Goal: Task Accomplishment & Management: Use online tool/utility

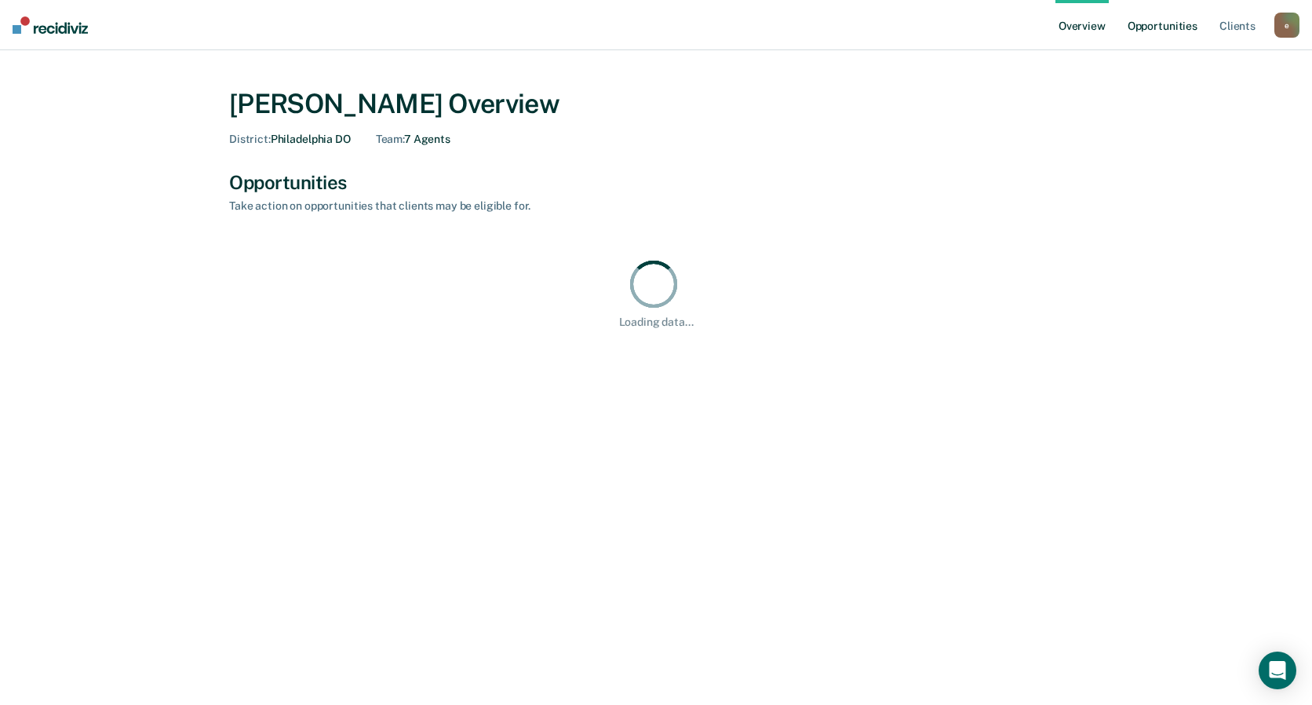
click at [1150, 37] on link "Opportunities" at bounding box center [1163, 25] width 76 height 50
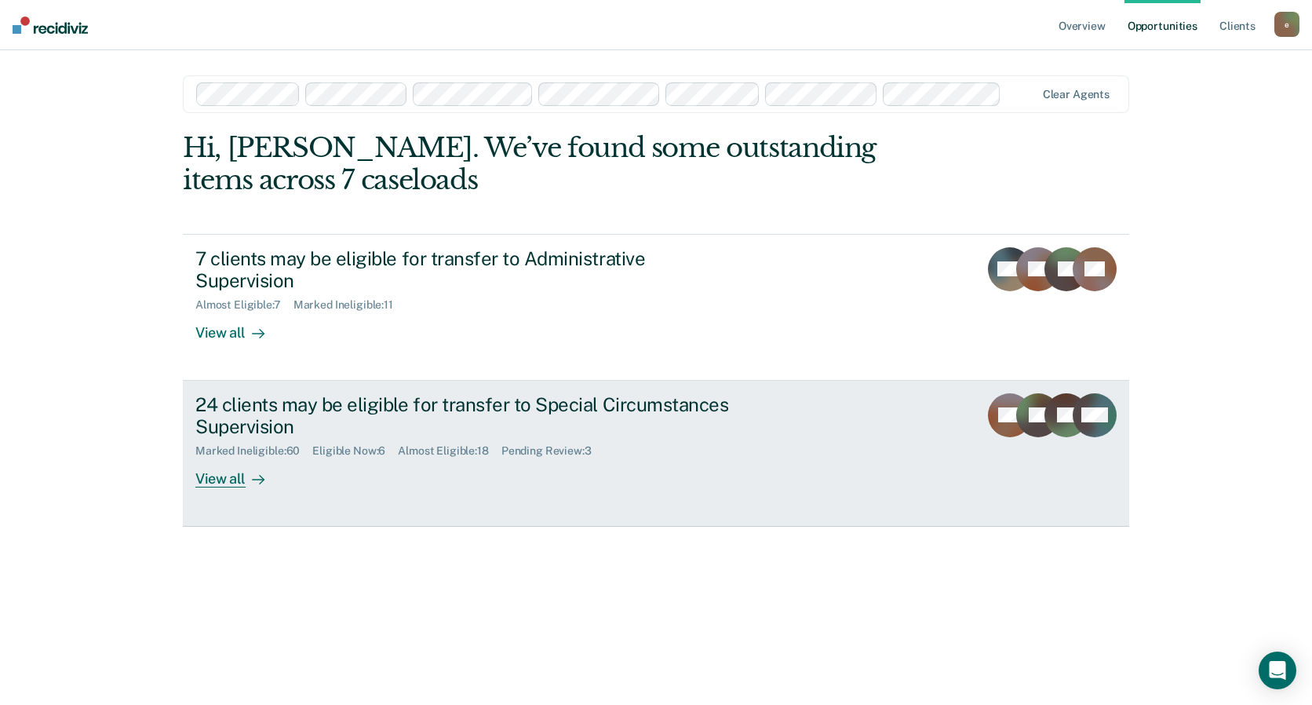
click at [517, 395] on div "24 clients may be eligible for transfer to Special Circumstances Supervision" at bounding box center [470, 416] width 551 height 46
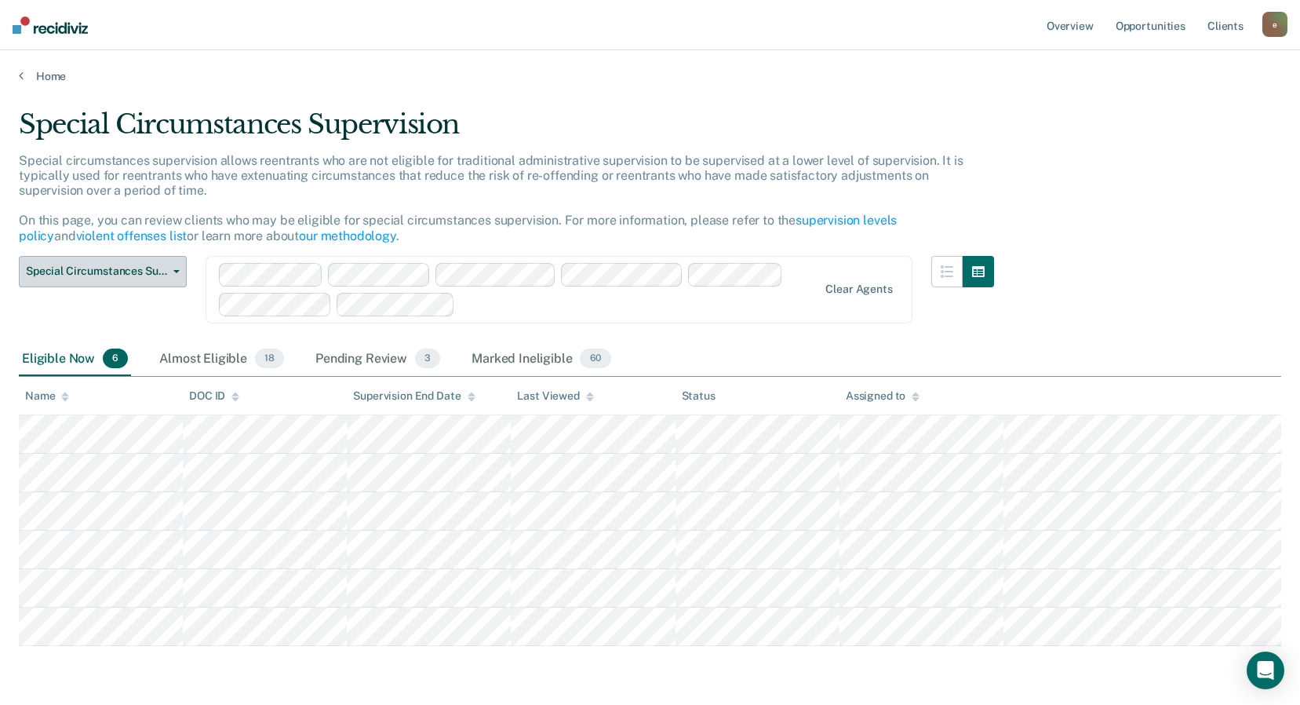
click at [144, 272] on span "Special Circumstances Supervision" at bounding box center [96, 270] width 141 height 13
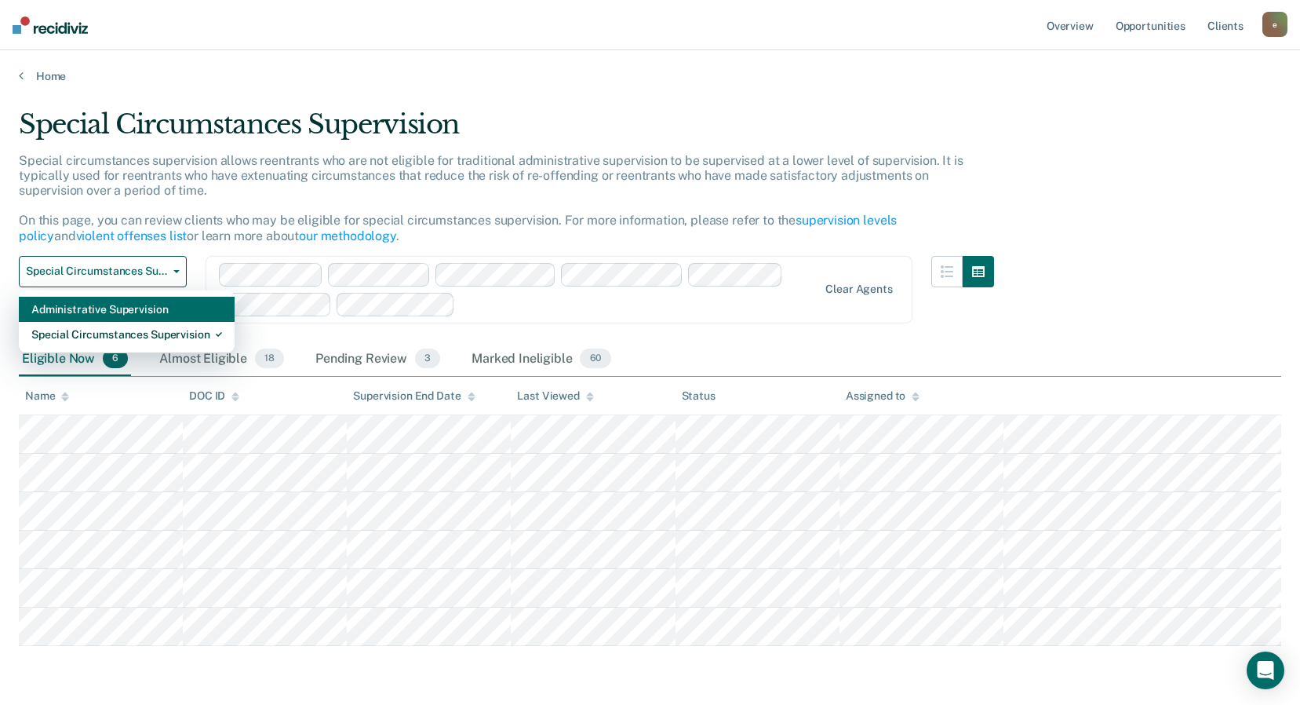
click at [139, 305] on div "Administrative Supervision" at bounding box center [126, 309] width 191 height 25
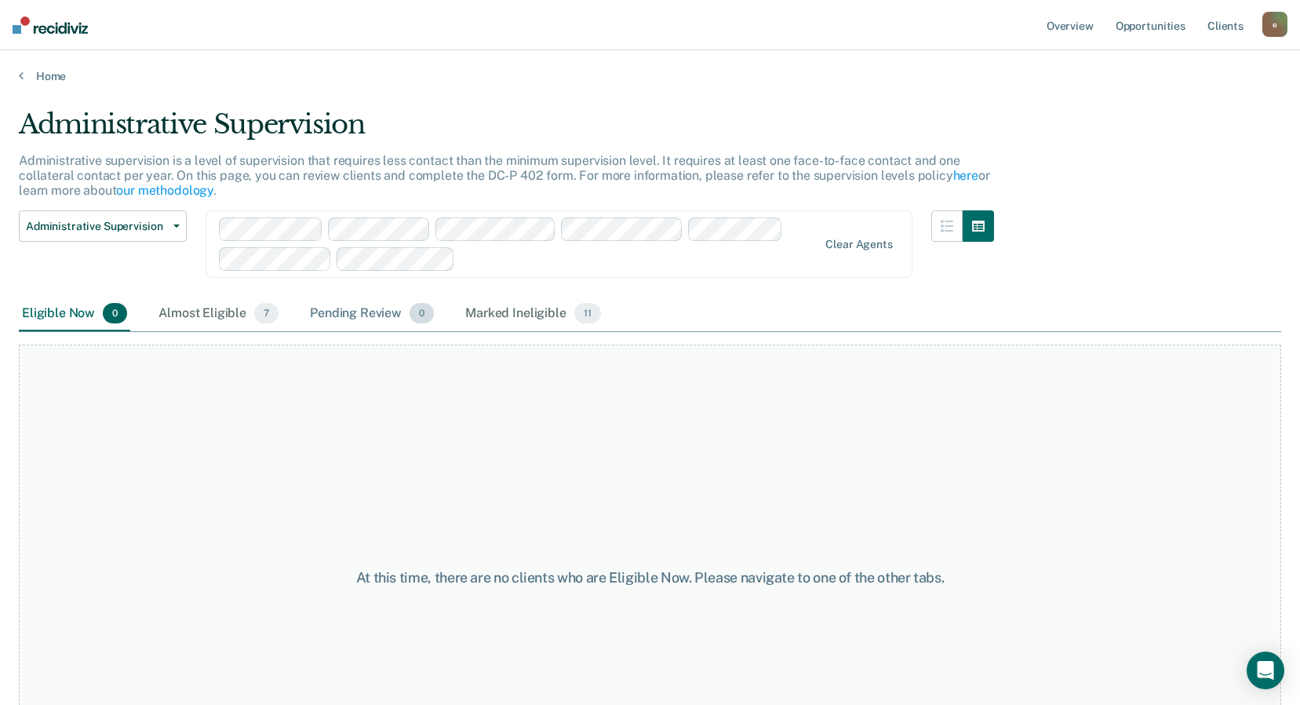
click at [382, 320] on div "Pending Review 0" at bounding box center [372, 314] width 130 height 35
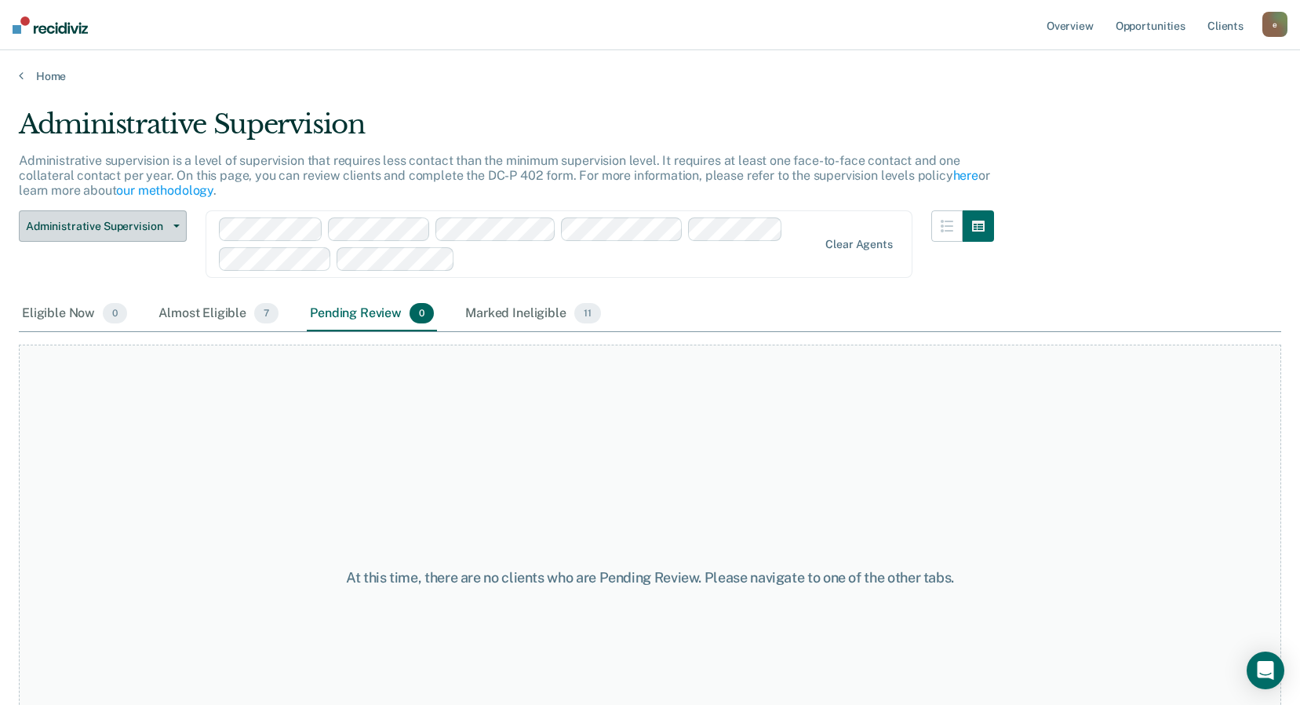
click at [122, 221] on span "Administrative Supervision" at bounding box center [96, 226] width 141 height 13
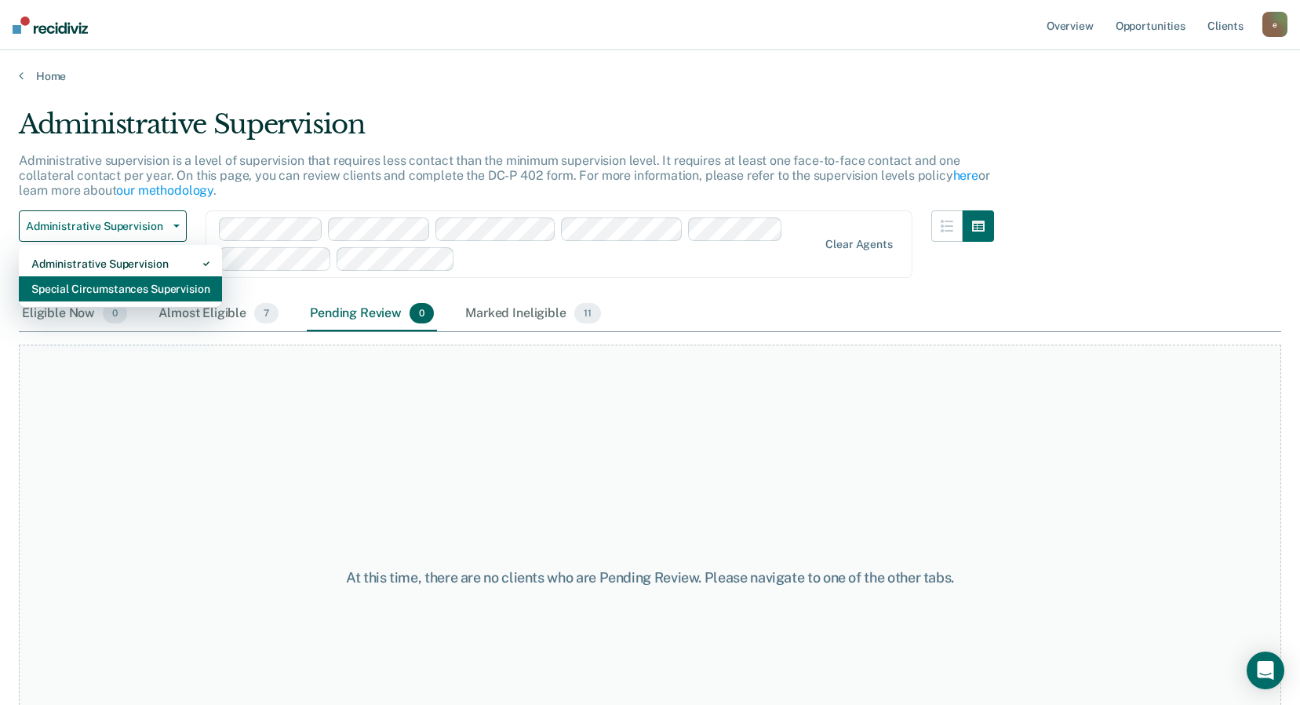
click at [119, 282] on div "Special Circumstances Supervision" at bounding box center [120, 288] width 178 height 25
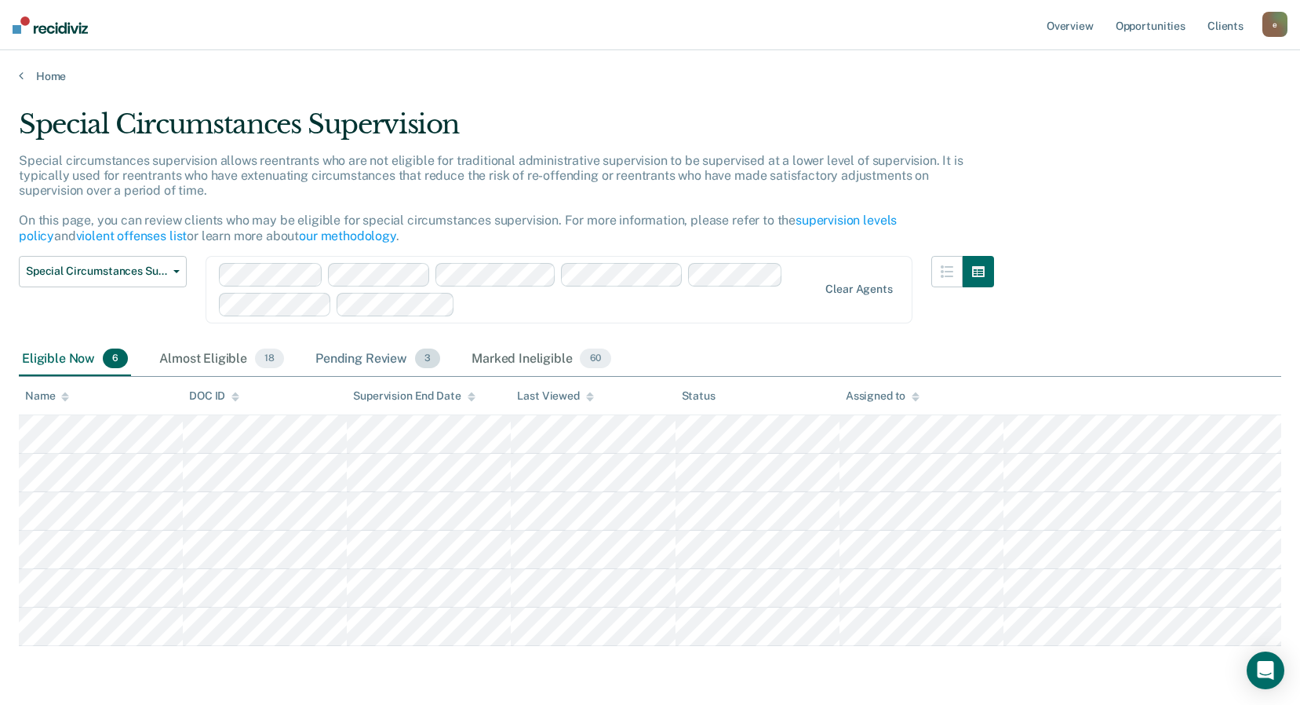
click at [373, 357] on div "Pending Review 3" at bounding box center [377, 359] width 131 height 35
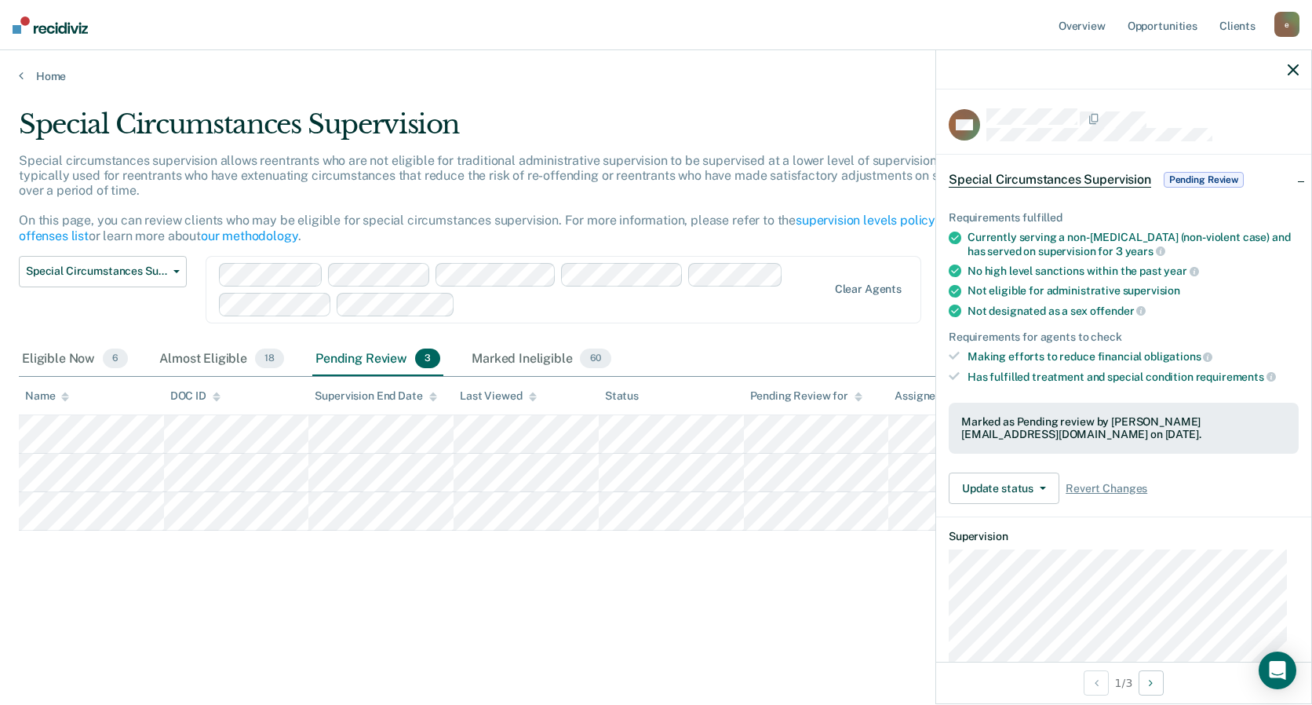
click at [632, 623] on div "Special Circumstances Supervision Special circumstances supervision allows reen…" at bounding box center [656, 372] width 1275 height 529
click at [502, 355] on div "Marked Ineligible 60" at bounding box center [541, 359] width 145 height 35
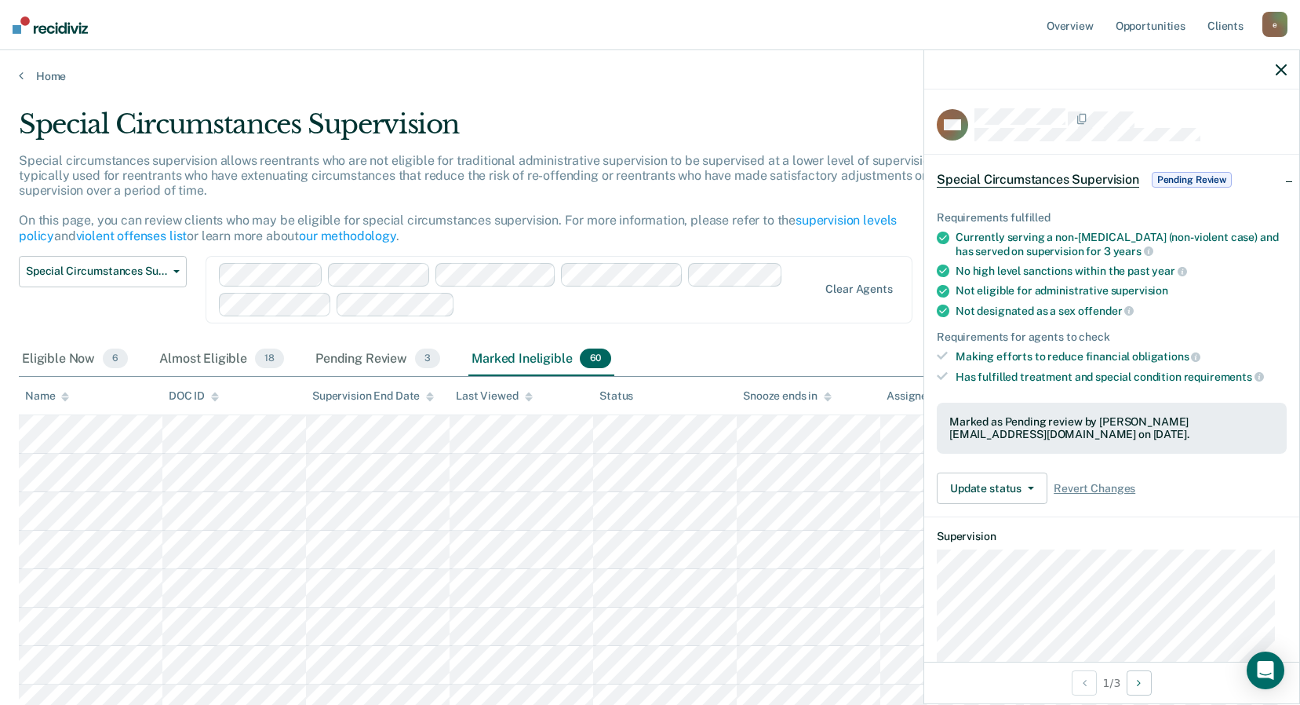
click at [1286, 72] on icon "button" at bounding box center [1281, 69] width 11 height 11
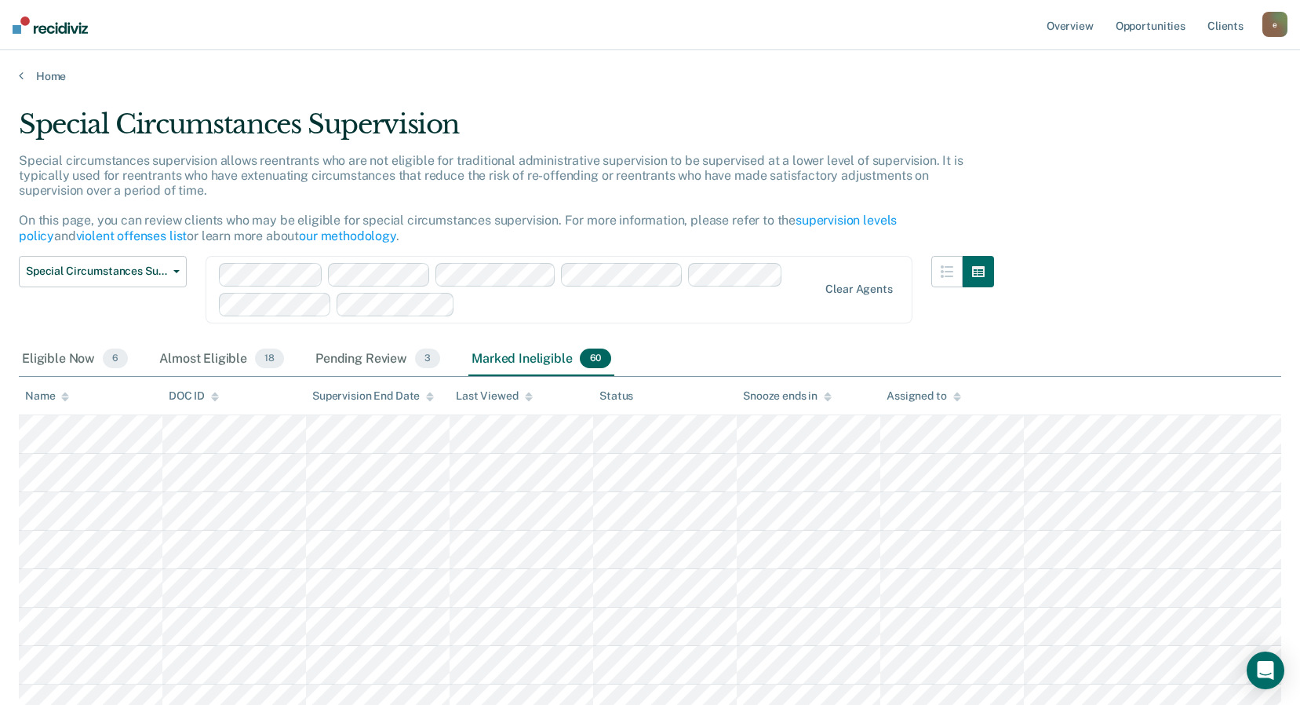
click at [914, 393] on div "Assigned to" at bounding box center [924, 395] width 74 height 13
click at [787, 398] on div "Snooze ends in" at bounding box center [787, 395] width 89 height 13
click at [786, 397] on div "Snooze ends in" at bounding box center [787, 395] width 89 height 13
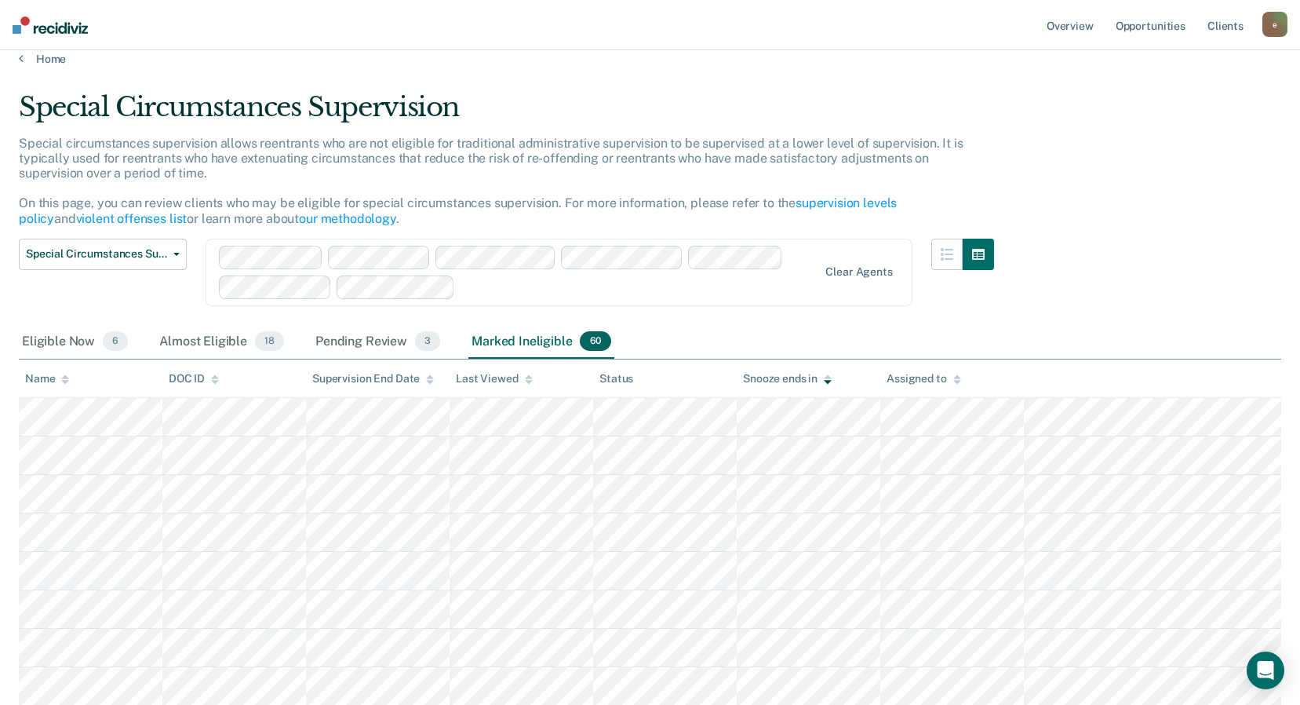
scroll to position [12, 0]
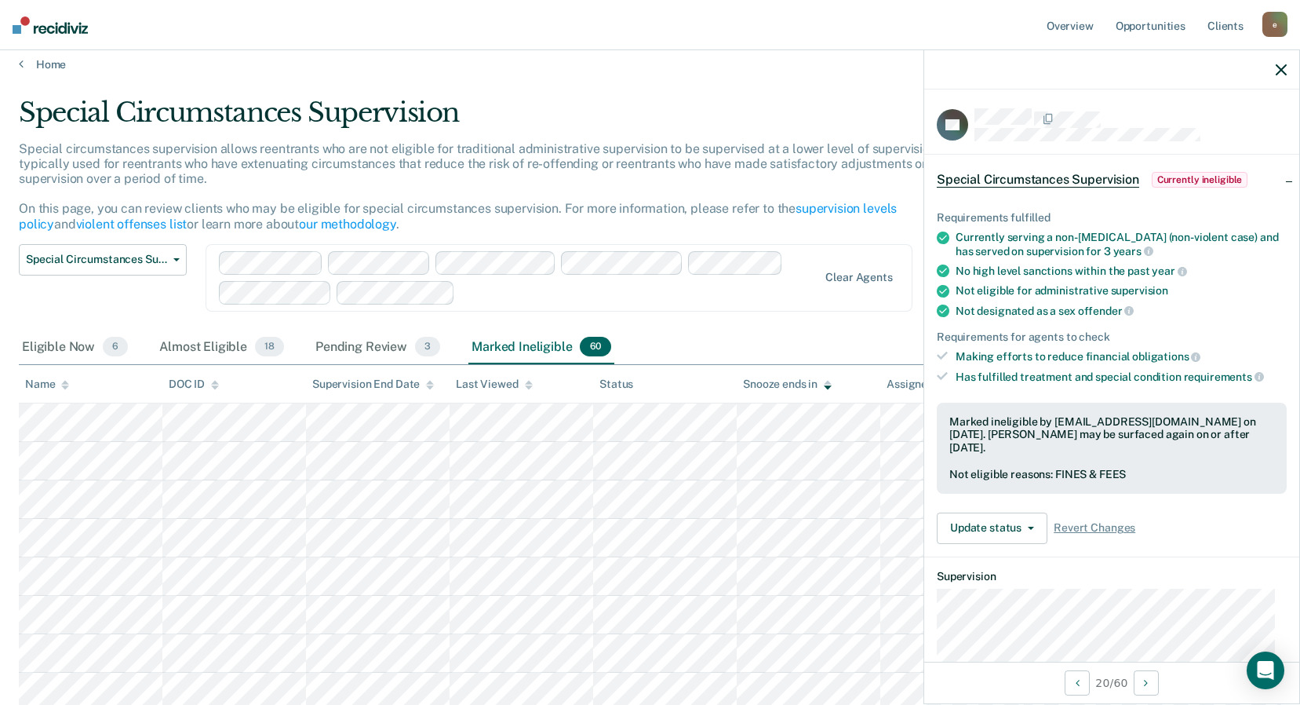
click at [1284, 69] on icon "button" at bounding box center [1281, 69] width 11 height 11
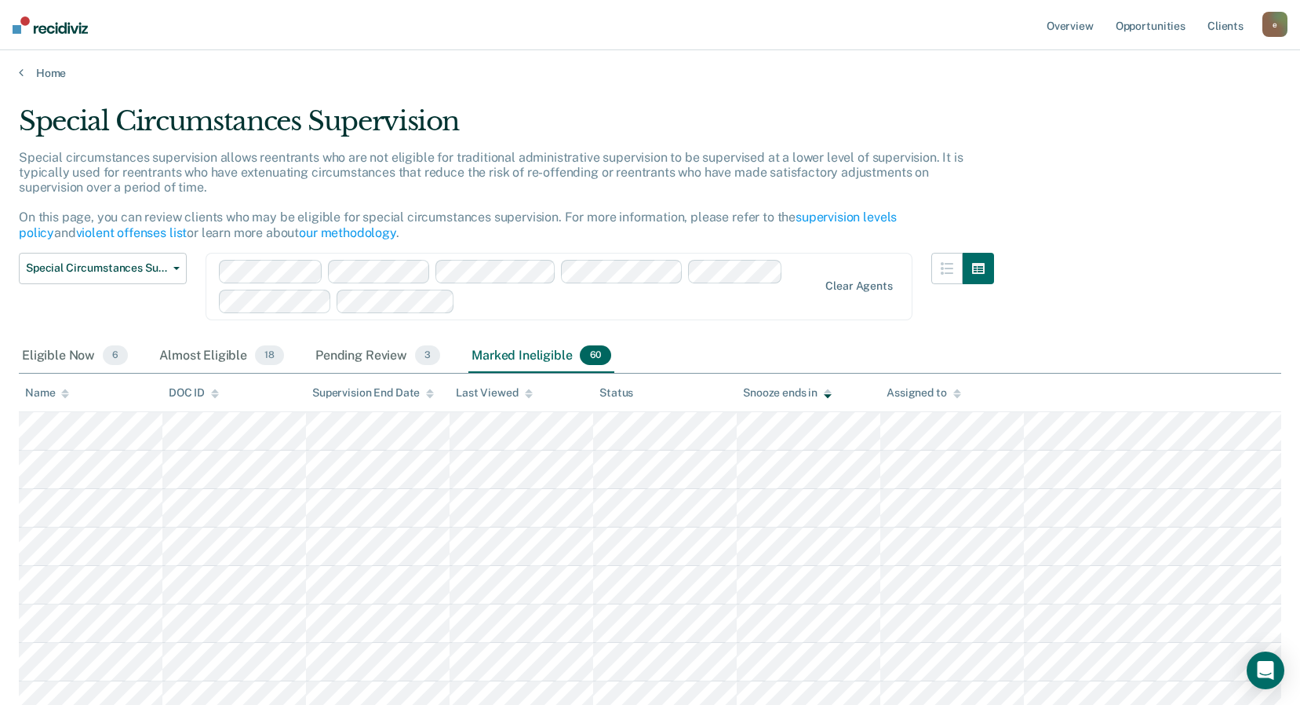
scroll to position [0, 0]
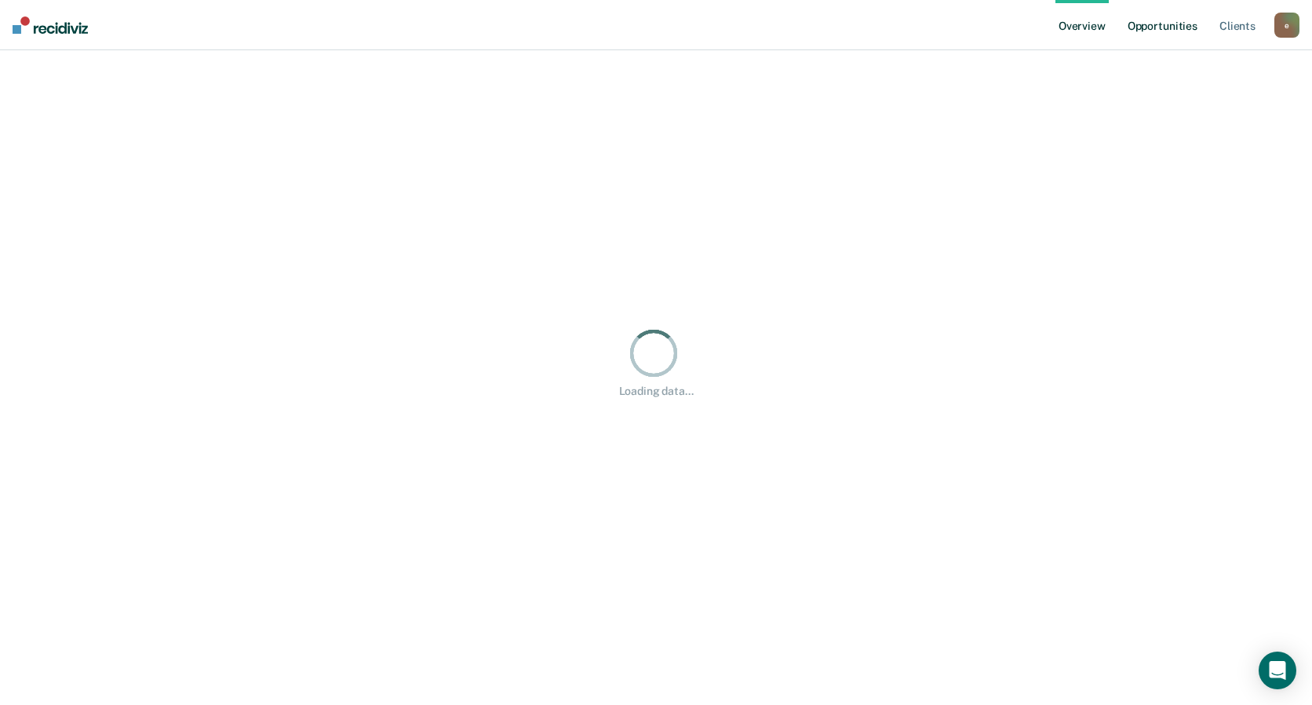
click at [1157, 22] on link "Opportunities" at bounding box center [1163, 25] width 76 height 50
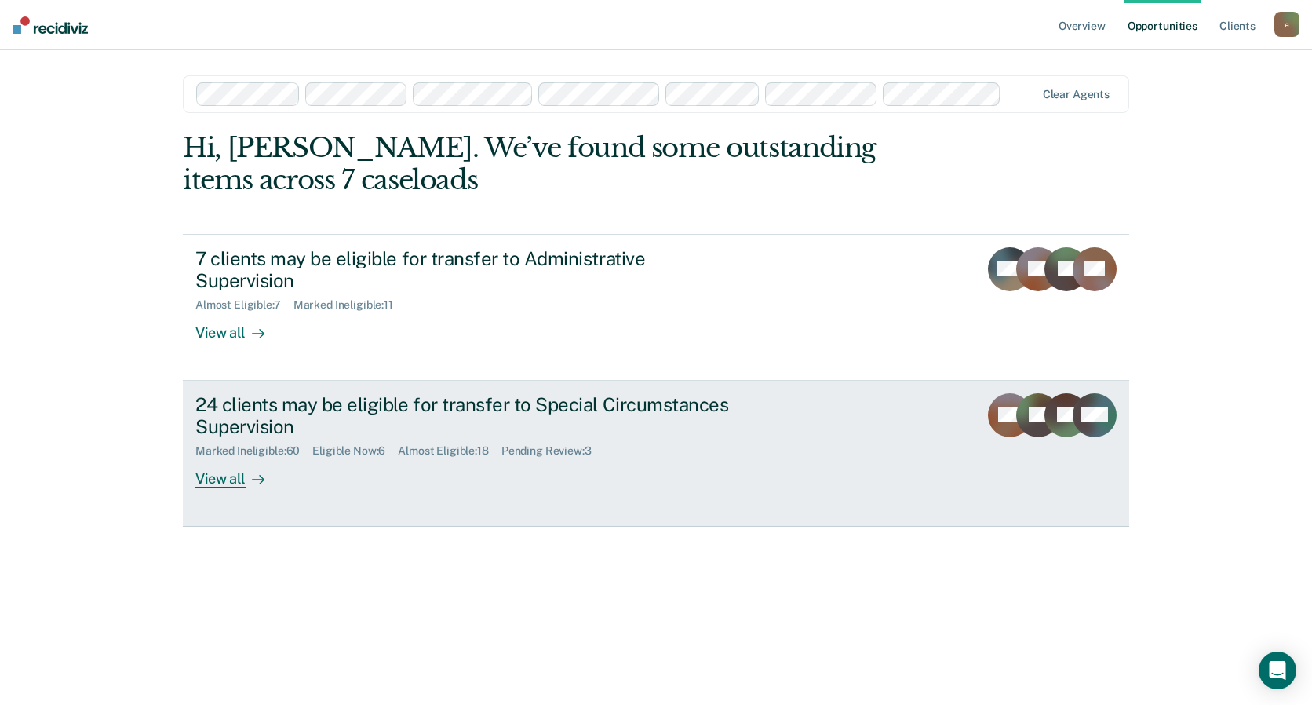
click at [835, 408] on link "24 clients may be eligible for transfer to Special Circumstances Supervision Ma…" at bounding box center [656, 454] width 947 height 146
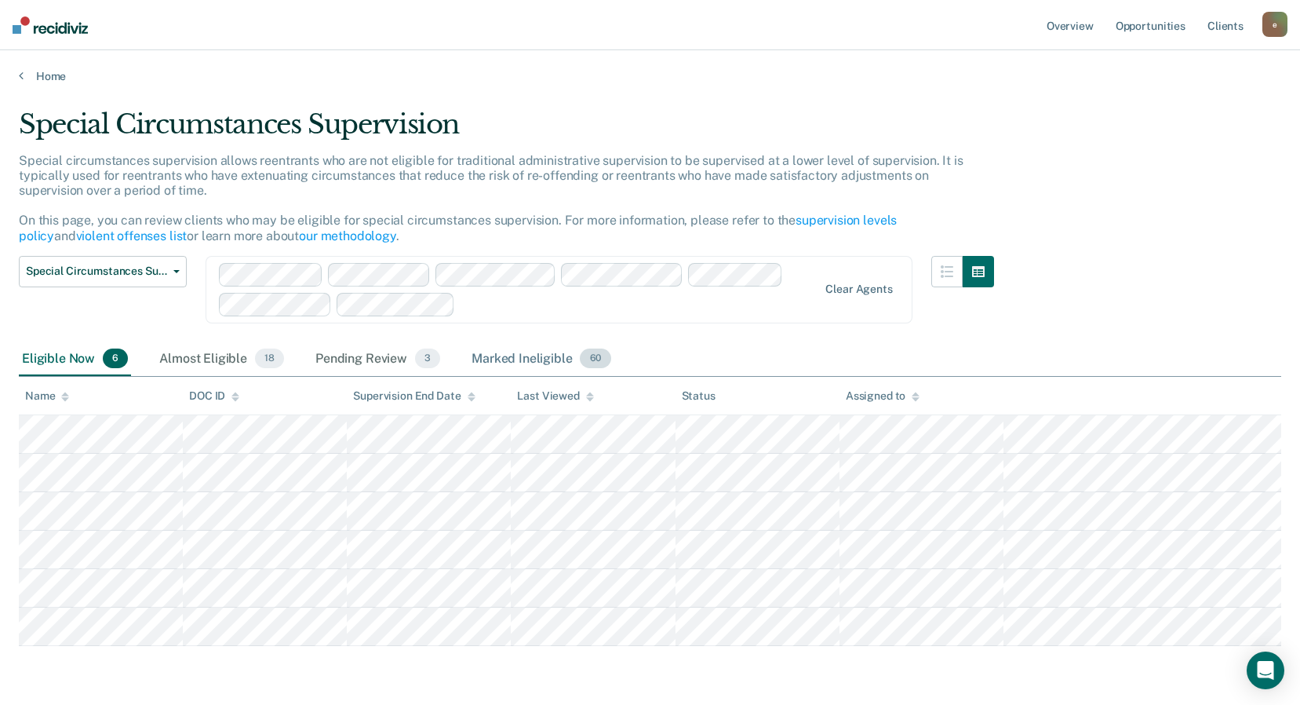
click at [565, 366] on div "Marked Ineligible 60" at bounding box center [541, 359] width 145 height 35
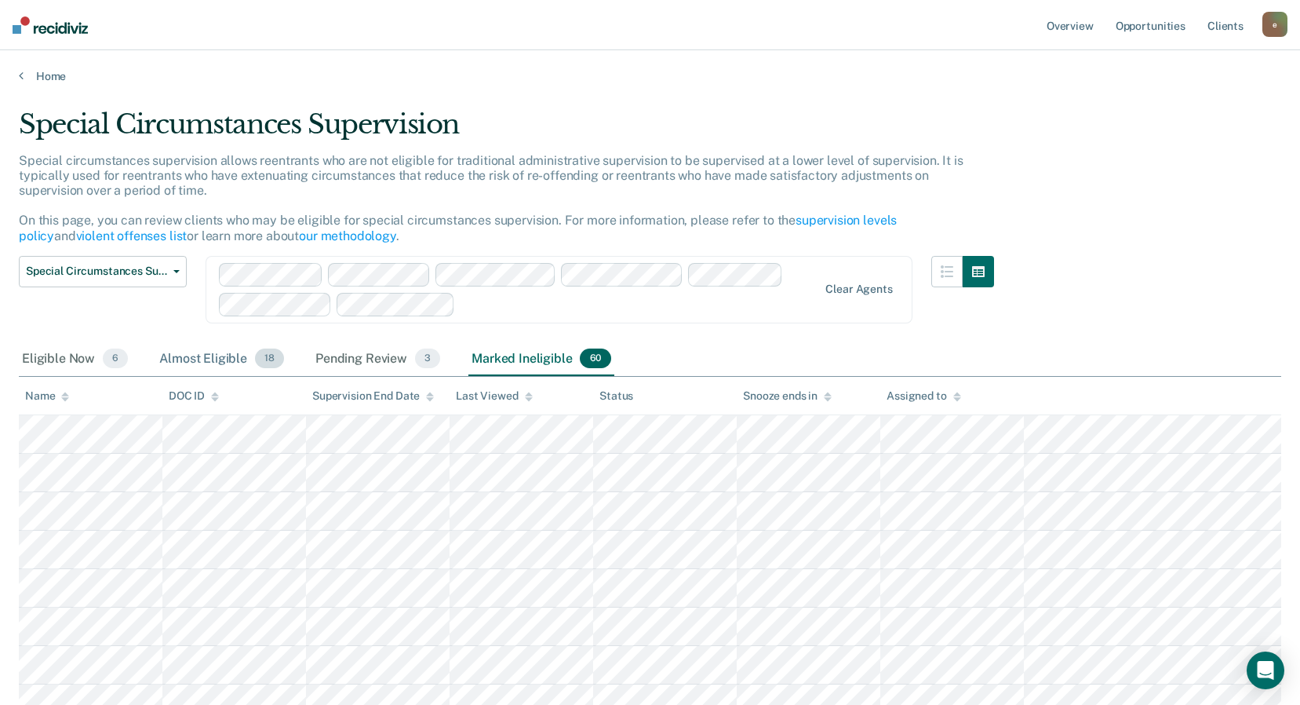
click at [203, 357] on div "Almost Eligible 18" at bounding box center [221, 359] width 131 height 35
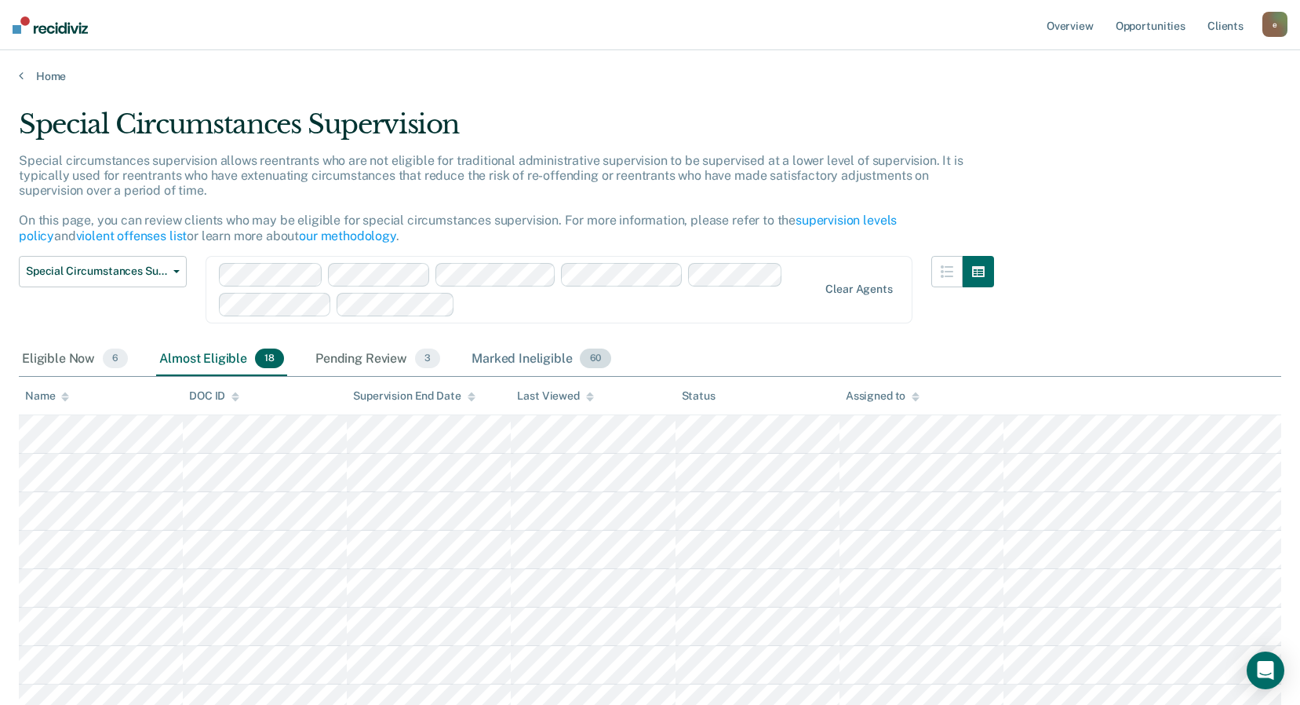
click at [528, 358] on div "Marked Ineligible 60" at bounding box center [541, 359] width 145 height 35
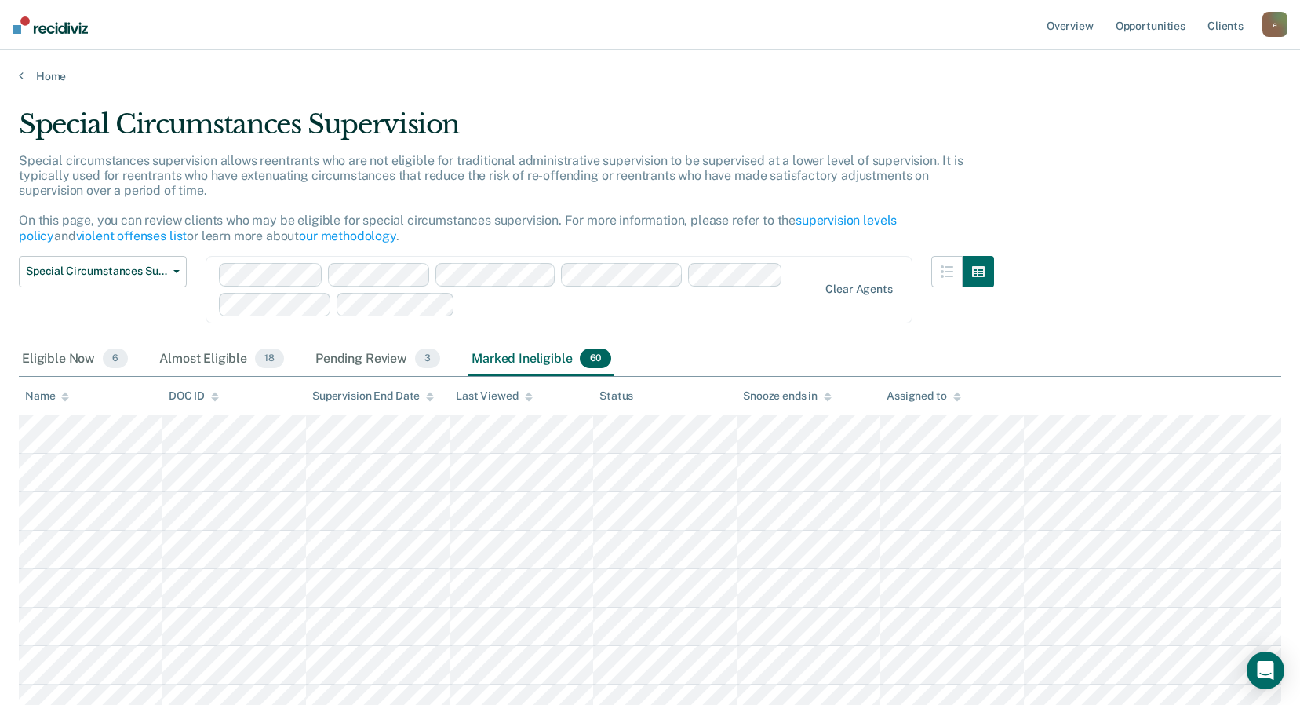
click at [198, 394] on div "DOC ID" at bounding box center [194, 395] width 50 height 13
click at [1225, 27] on link "Client s" at bounding box center [1226, 25] width 42 height 50
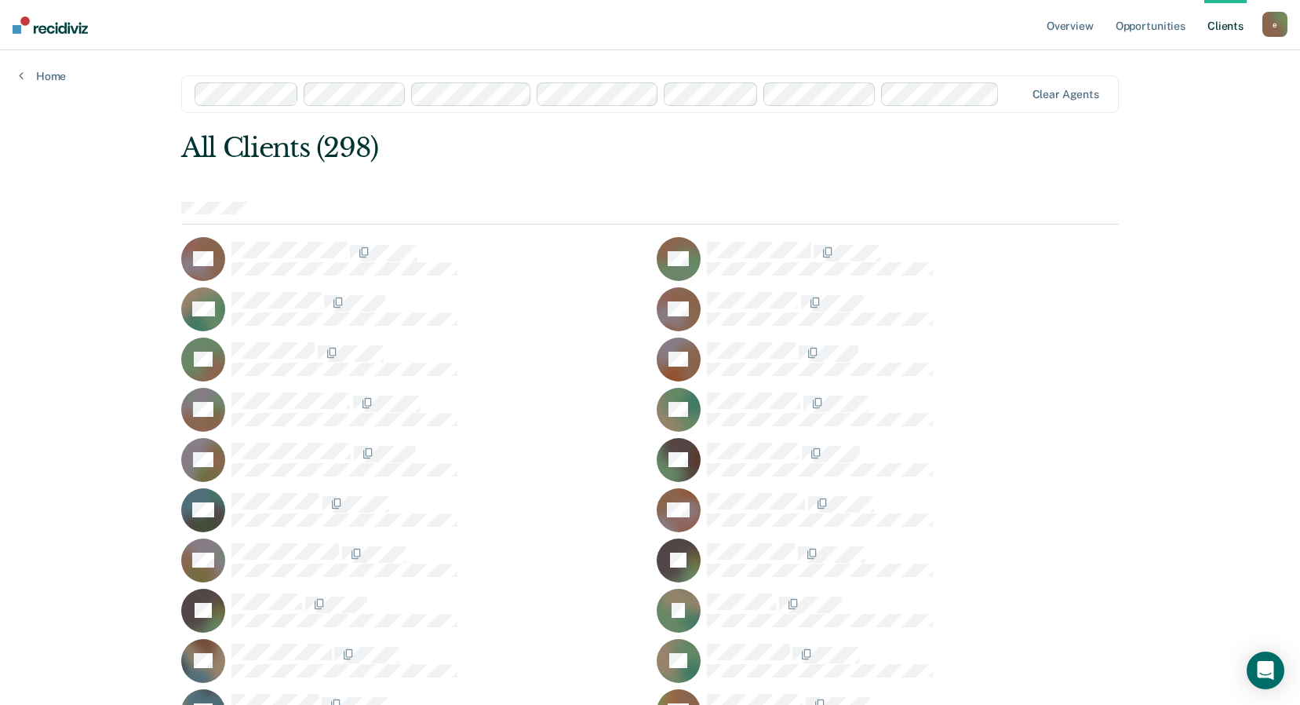
drag, startPoint x: 1102, startPoint y: 595, endPoint x: 1044, endPoint y: 221, distance: 378.1
